Goal: Check status: Check status

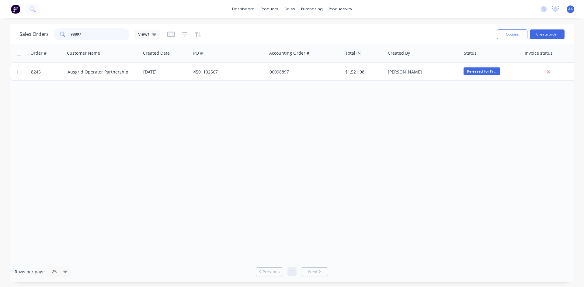
drag, startPoint x: 82, startPoint y: 34, endPoint x: 43, endPoint y: 42, distance: 40.5
click at [43, 42] on div "Sales Orders 98897 Views Options Create order" at bounding box center [292, 34] width 564 height 20
type input "99354"
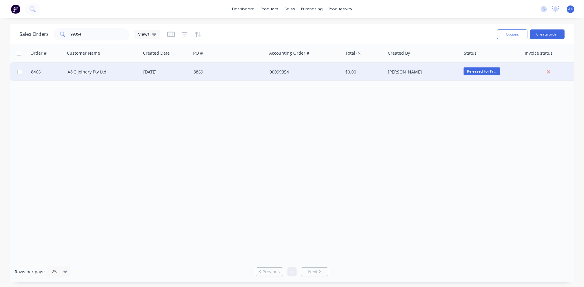
click at [202, 75] on div "8869" at bounding box center [227, 72] width 68 height 6
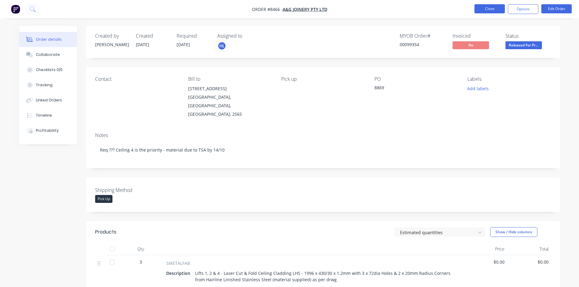
click at [494, 9] on button "Close" at bounding box center [490, 8] width 30 height 9
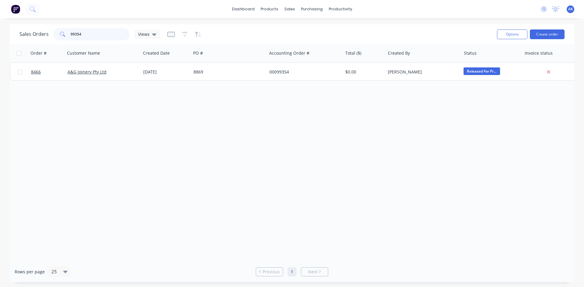
drag, startPoint x: 81, startPoint y: 37, endPoint x: 49, endPoint y: 36, distance: 31.6
click at [49, 36] on div "Sales Orders 99354 Views" at bounding box center [89, 34] width 140 height 12
type input "99257"
drag, startPoint x: 92, startPoint y: 35, endPoint x: 13, endPoint y: 39, distance: 78.9
click at [13, 39] on div "Sales Orders 99257 Views Options Create order" at bounding box center [292, 34] width 564 height 20
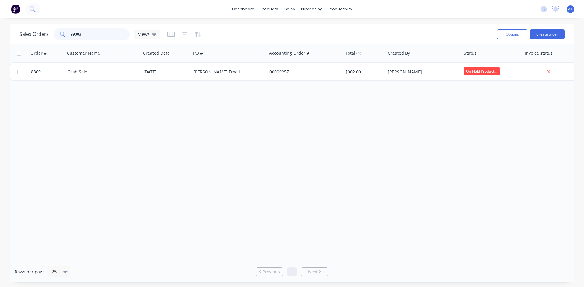
type input "99003"
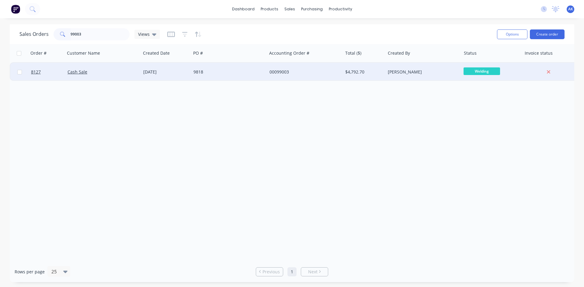
click at [141, 70] on div "[DATE]" at bounding box center [166, 72] width 50 height 18
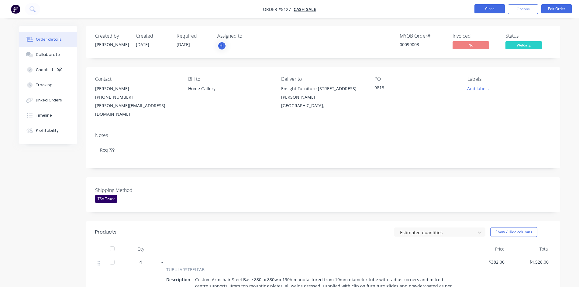
click at [497, 6] on button "Close" at bounding box center [490, 8] width 30 height 9
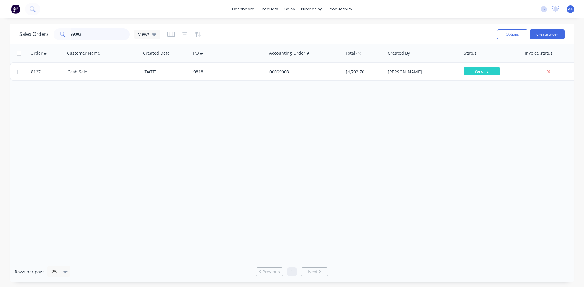
click at [97, 33] on input "99003" at bounding box center [100, 34] width 59 height 12
type input "98300"
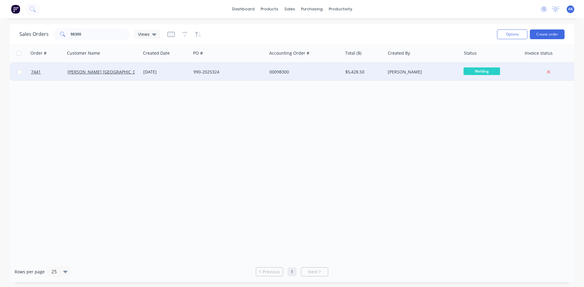
click at [158, 71] on div "[DATE]" at bounding box center [165, 72] width 45 height 6
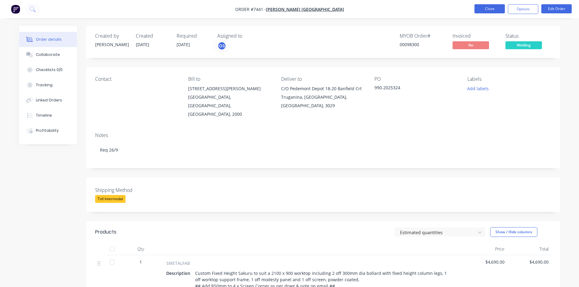
click at [496, 9] on button "Close" at bounding box center [490, 8] width 30 height 9
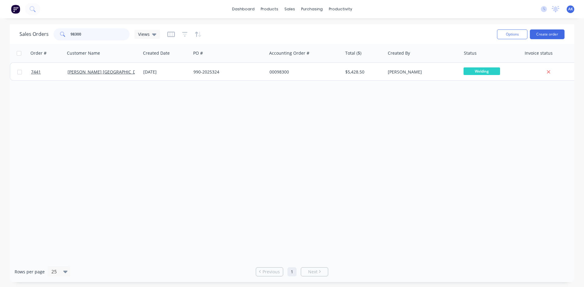
drag, startPoint x: 81, startPoint y: 35, endPoint x: 46, endPoint y: 38, distance: 35.8
click at [46, 38] on div "Sales Orders 98300 Views" at bounding box center [89, 34] width 140 height 12
type input "99073"
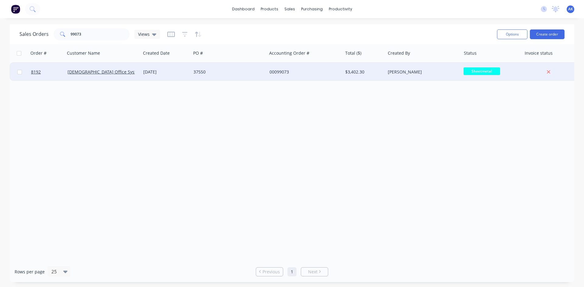
click at [207, 72] on div "37550" at bounding box center [227, 72] width 68 height 6
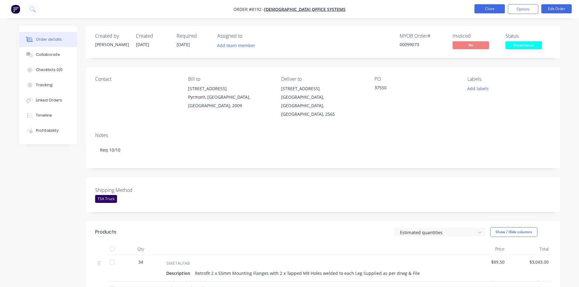
click at [483, 7] on button "Close" at bounding box center [490, 8] width 30 height 9
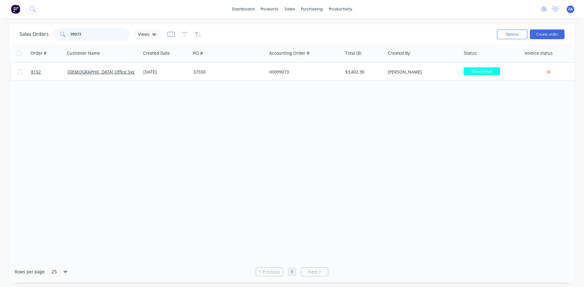
click at [86, 34] on input "99073" at bounding box center [100, 34] width 59 height 12
type input "99111"
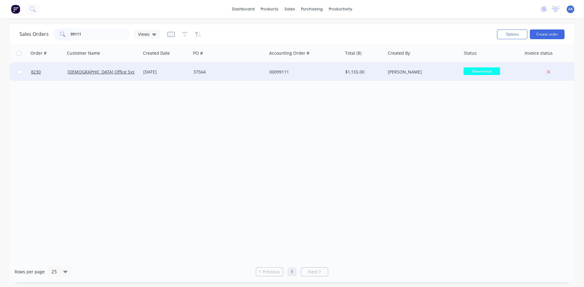
click at [221, 73] on div "37564" at bounding box center [227, 72] width 68 height 6
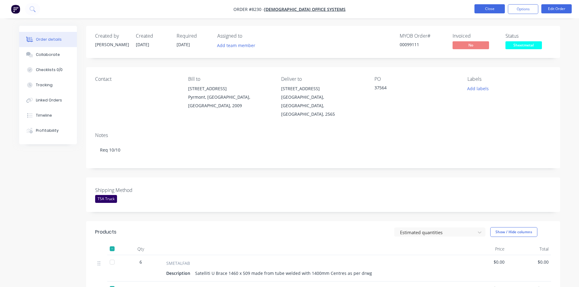
click at [489, 9] on button "Close" at bounding box center [490, 8] width 30 height 9
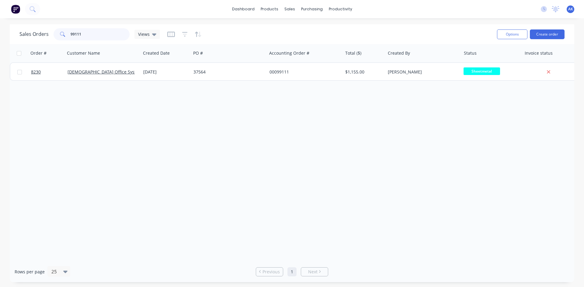
drag, startPoint x: 83, startPoint y: 35, endPoint x: 35, endPoint y: 32, distance: 48.5
click at [35, 32] on div "Sales Orders 99111 Views" at bounding box center [89, 34] width 140 height 12
type input "98841"
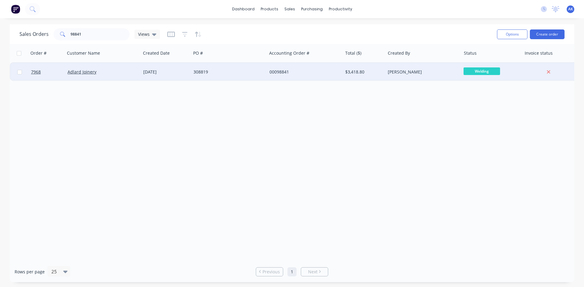
click at [299, 72] on div "00098841" at bounding box center [303, 72] width 68 height 6
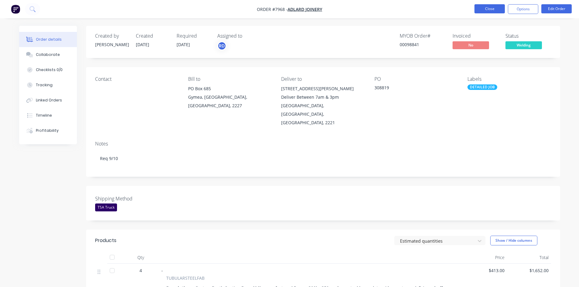
click at [488, 8] on button "Close" at bounding box center [490, 8] width 30 height 9
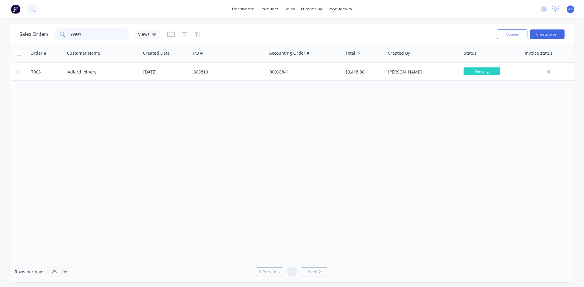
drag, startPoint x: 81, startPoint y: 34, endPoint x: 76, endPoint y: 35, distance: 4.7
click at [76, 35] on input "98841" at bounding box center [100, 34] width 59 height 12
type input "98088"
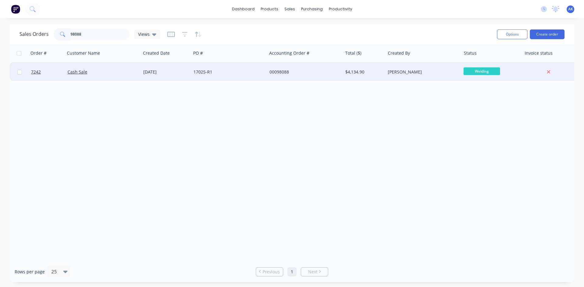
click at [95, 75] on div "Cash Sale" at bounding box center [103, 72] width 76 height 18
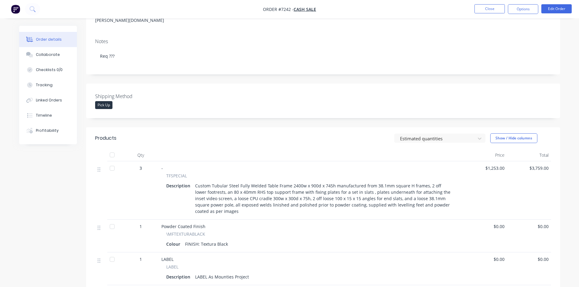
scroll to position [122, 0]
